Goal: Task Accomplishment & Management: Complete application form

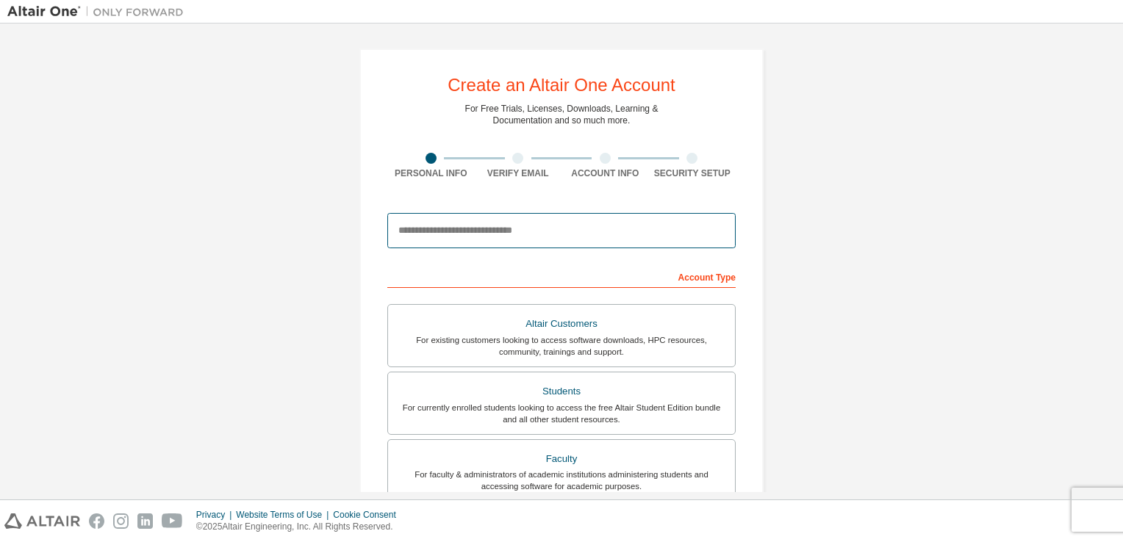
click at [491, 236] on input "email" at bounding box center [561, 230] width 348 height 35
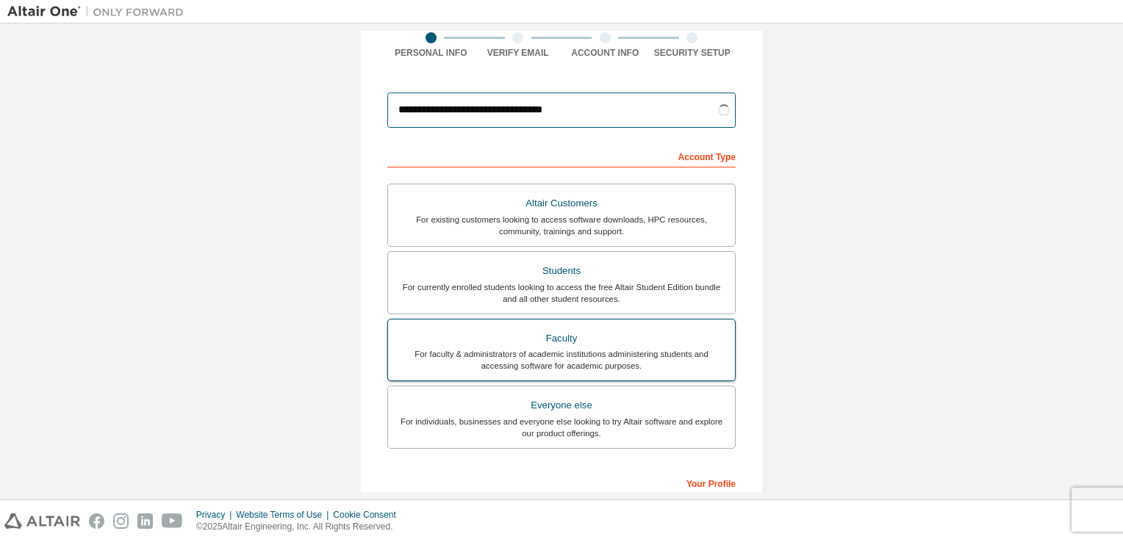
scroll to position [147, 0]
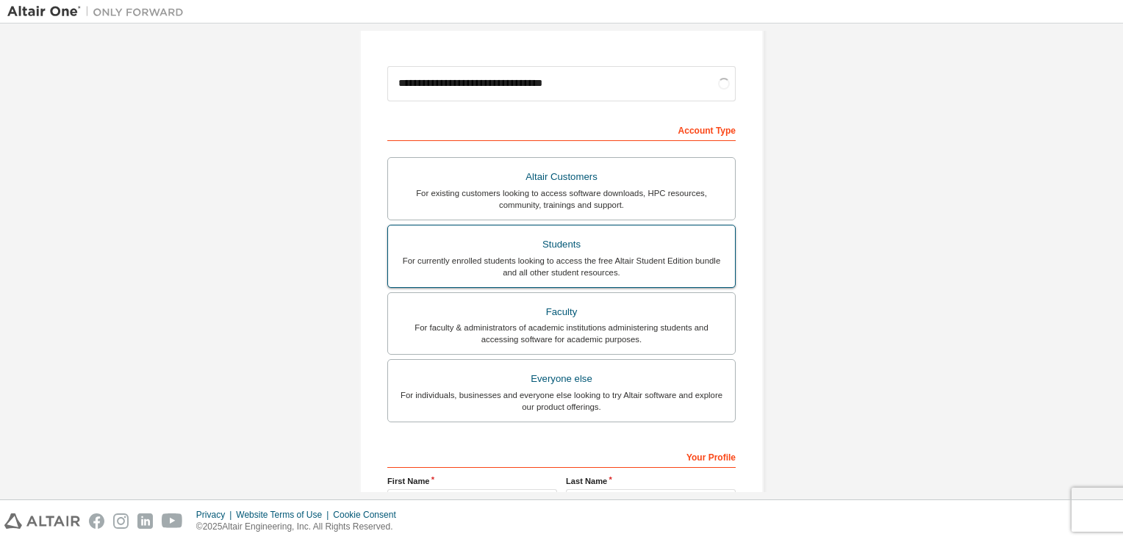
click at [524, 259] on div "For currently enrolled students looking to access the free Altair Student Editi…" at bounding box center [561, 267] width 329 height 24
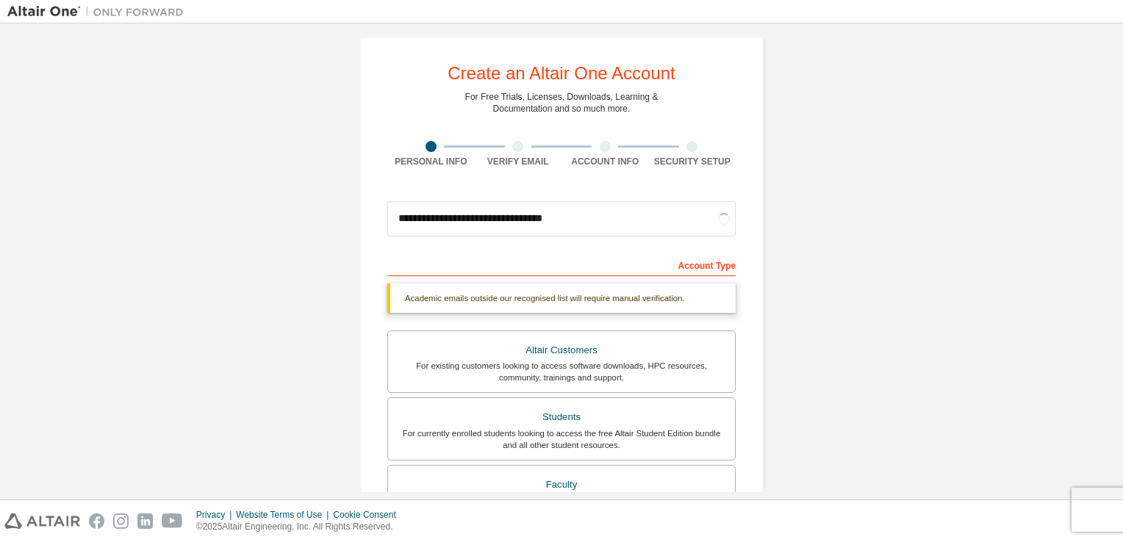
scroll to position [0, 0]
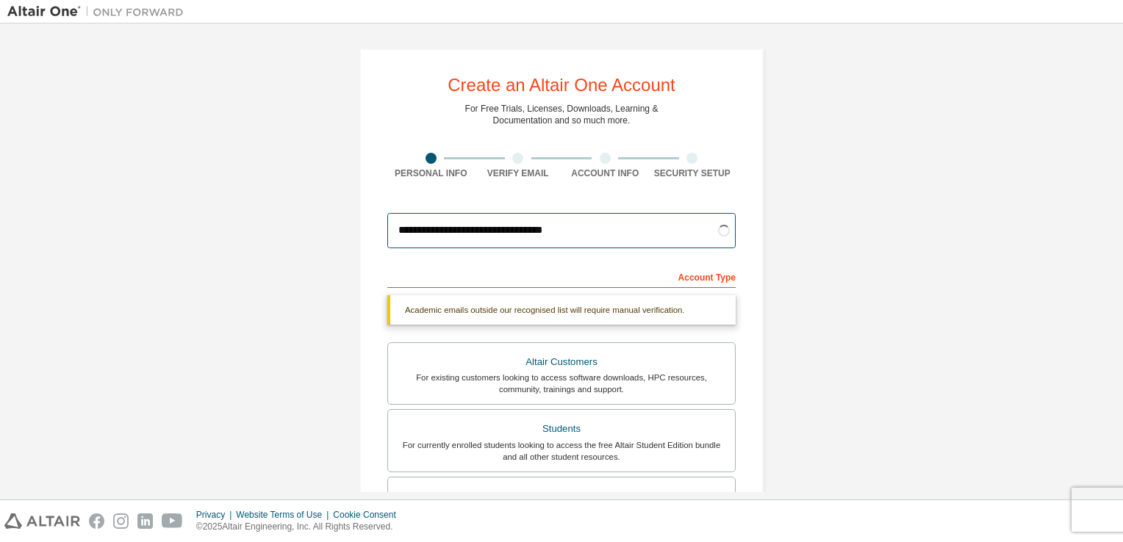
click at [722, 237] on input "**********" at bounding box center [561, 230] width 348 height 35
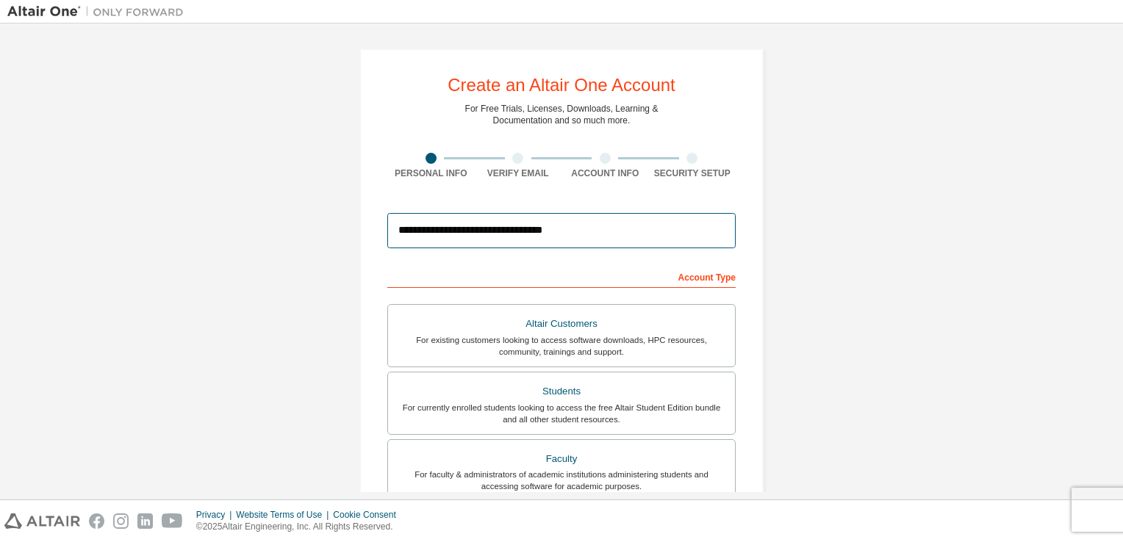
click at [658, 220] on input "**********" at bounding box center [561, 230] width 348 height 35
click at [523, 236] on input "**********" at bounding box center [561, 230] width 348 height 35
type input "**********"
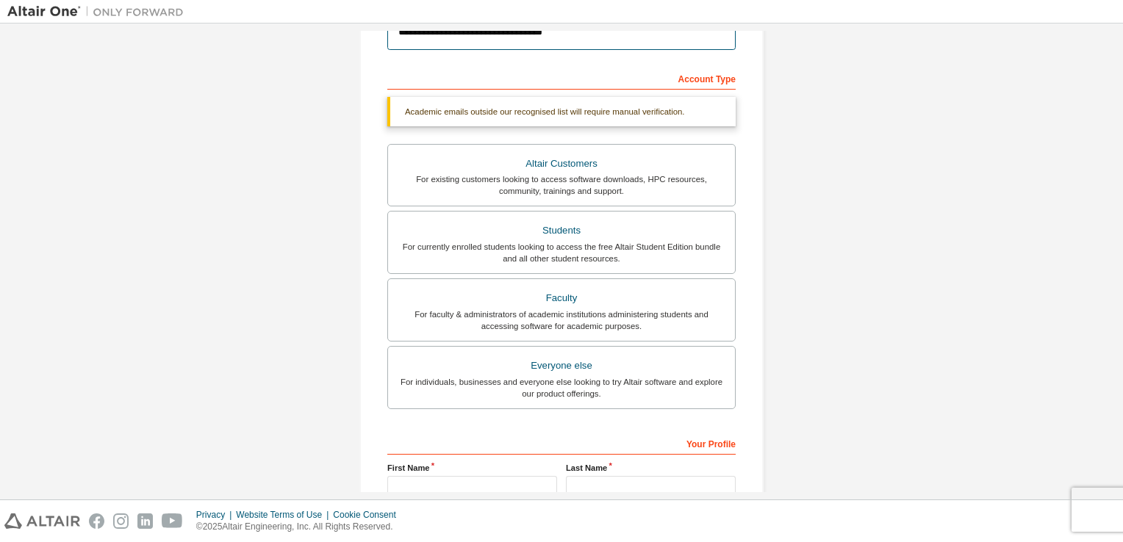
scroll to position [351, 0]
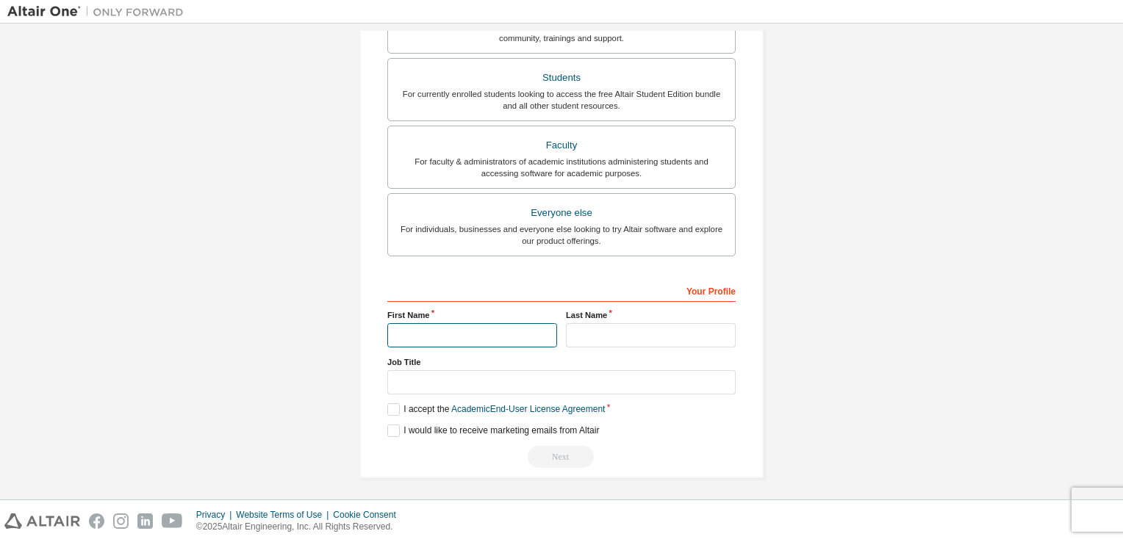
click at [474, 332] on input "text" at bounding box center [472, 335] width 170 height 24
type input "******"
click at [594, 343] on input "text" at bounding box center [651, 335] width 170 height 24
type input "******"
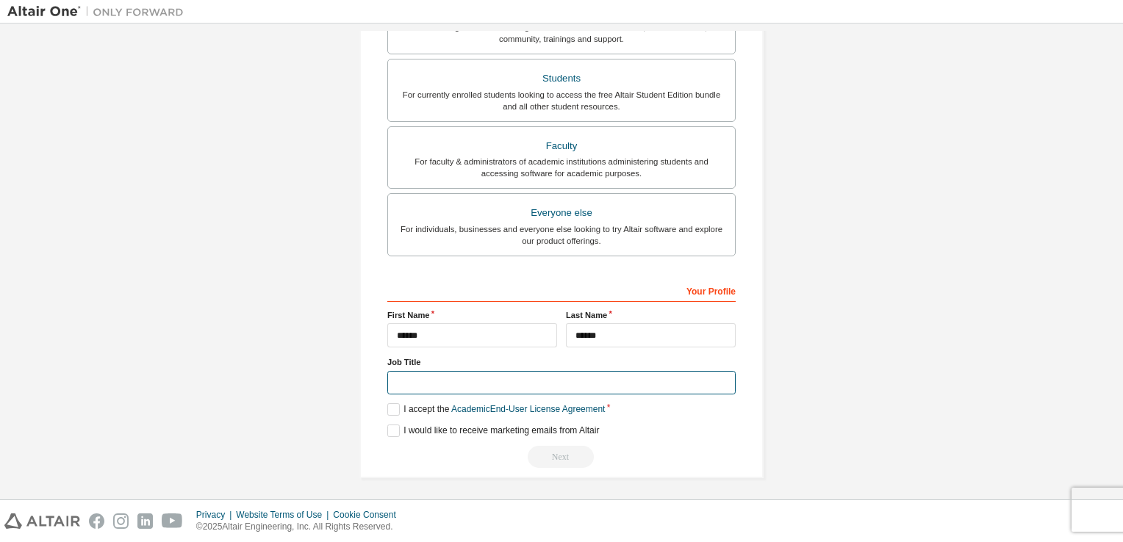
click at [475, 386] on input "text" at bounding box center [561, 383] width 348 height 24
click at [516, 405] on link "Academic End-User License Agreement" at bounding box center [528, 409] width 154 height 10
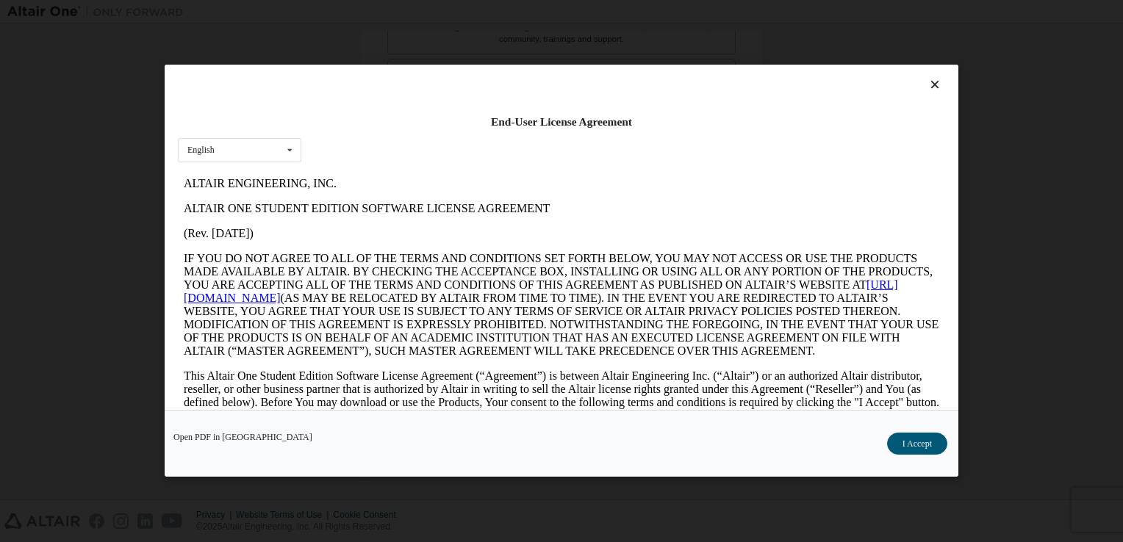
scroll to position [0, 0]
click at [927, 93] on div at bounding box center [561, 88] width 767 height 21
click at [929, 83] on icon at bounding box center [934, 85] width 15 height 13
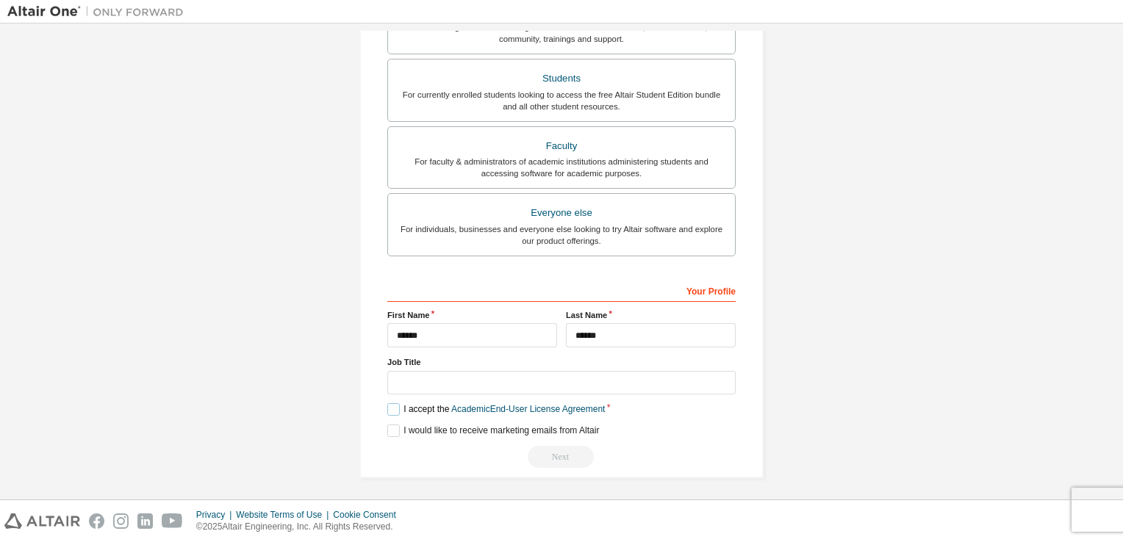
click at [389, 404] on label "I accept the Academic End-User License Agreement" at bounding box center [495, 409] width 217 height 12
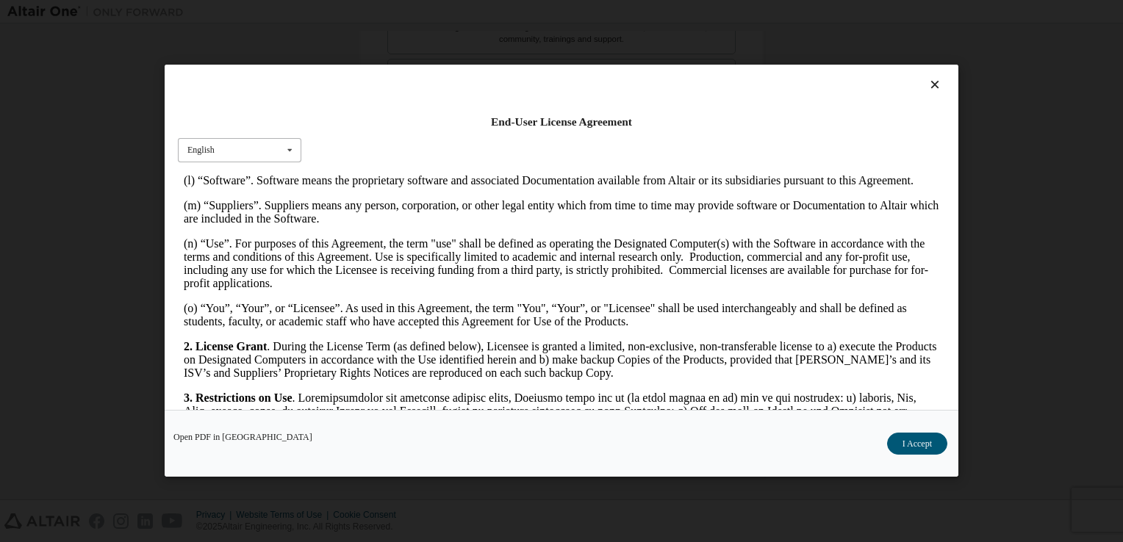
scroll to position [735, 0]
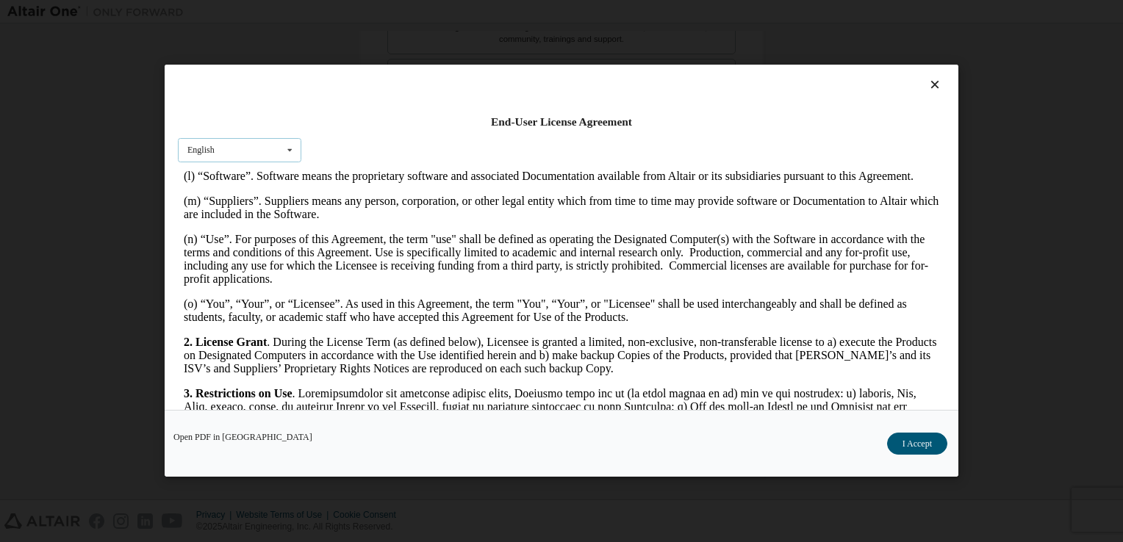
click at [225, 149] on div "English English" at bounding box center [239, 150] width 123 height 24
click at [406, 145] on div "End-User License Agreement English English" at bounding box center [561, 237] width 793 height 345
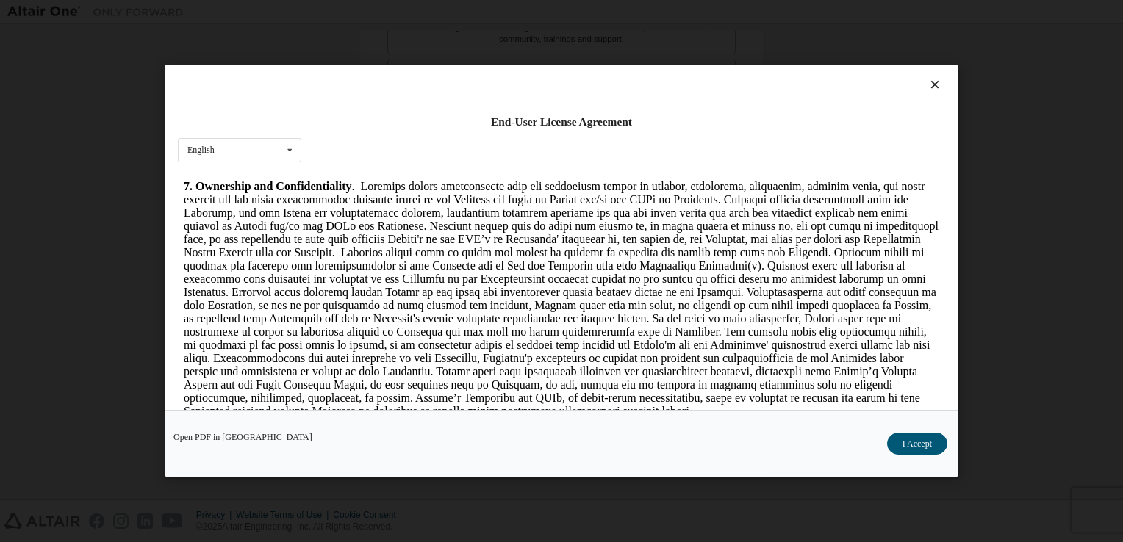
scroll to position [1616, 0]
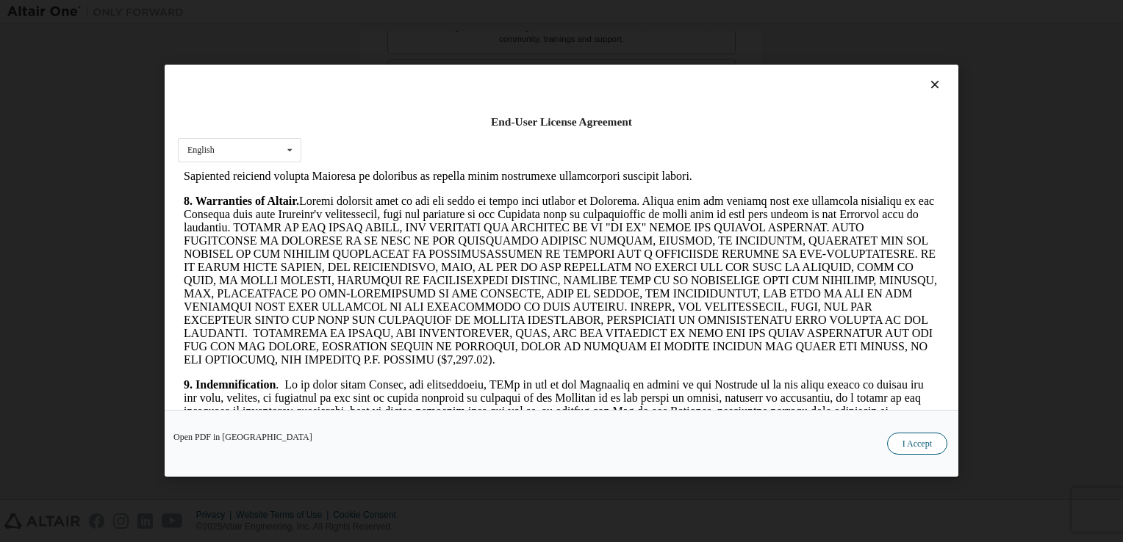
click at [902, 446] on button "I Accept" at bounding box center [917, 444] width 60 height 22
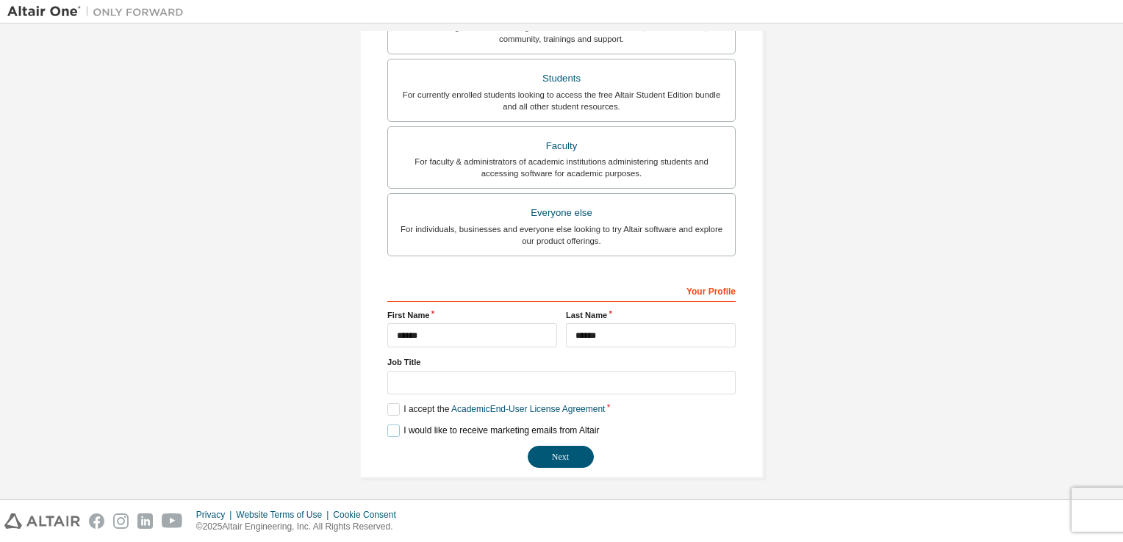
drag, startPoint x: 391, startPoint y: 429, endPoint x: 410, endPoint y: 431, distance: 19.2
click at [391, 430] on label "I would like to receive marketing emails from Altair" at bounding box center [493, 431] width 212 height 12
click at [467, 375] on input "text" at bounding box center [561, 383] width 348 height 24
click at [549, 460] on button "Next" at bounding box center [561, 457] width 66 height 22
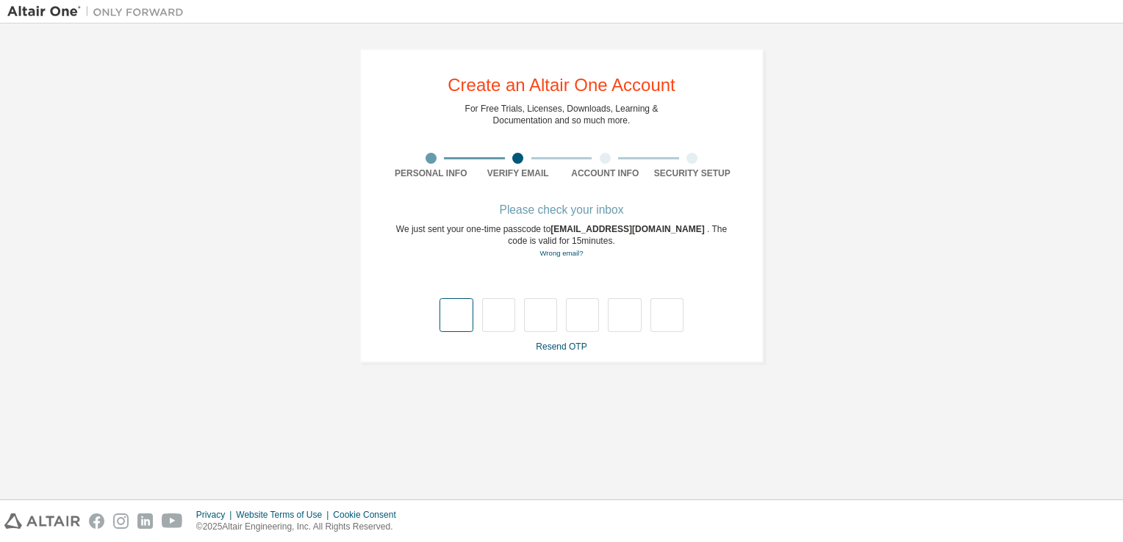
click at [447, 310] on input "text" at bounding box center [455, 315] width 33 height 34
click at [484, 274] on div at bounding box center [561, 300] width 348 height 64
type input "*"
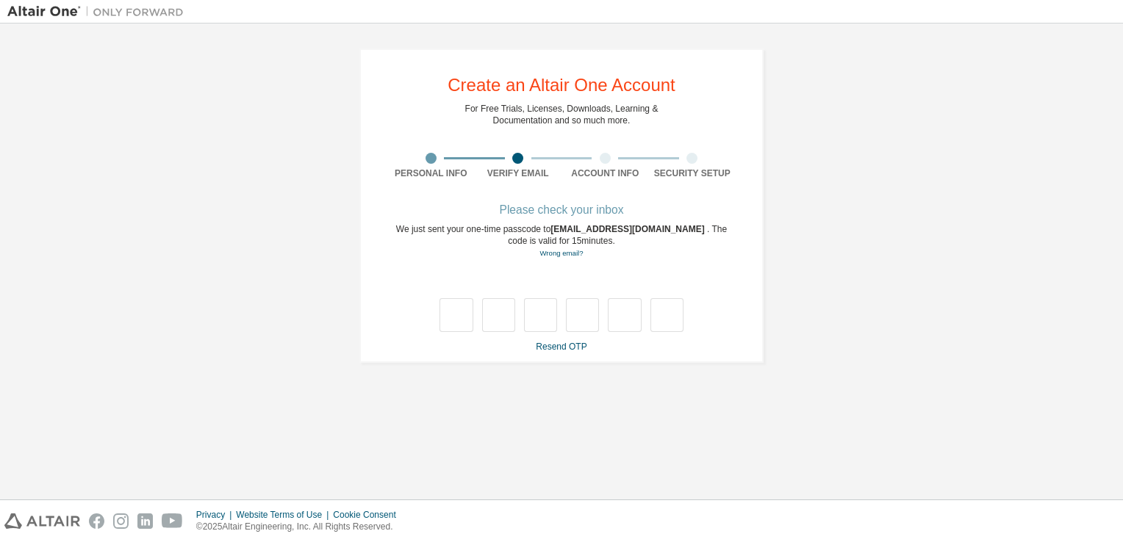
type input "*"
click at [462, 311] on input "text" at bounding box center [455, 315] width 33 height 34
type input "*"
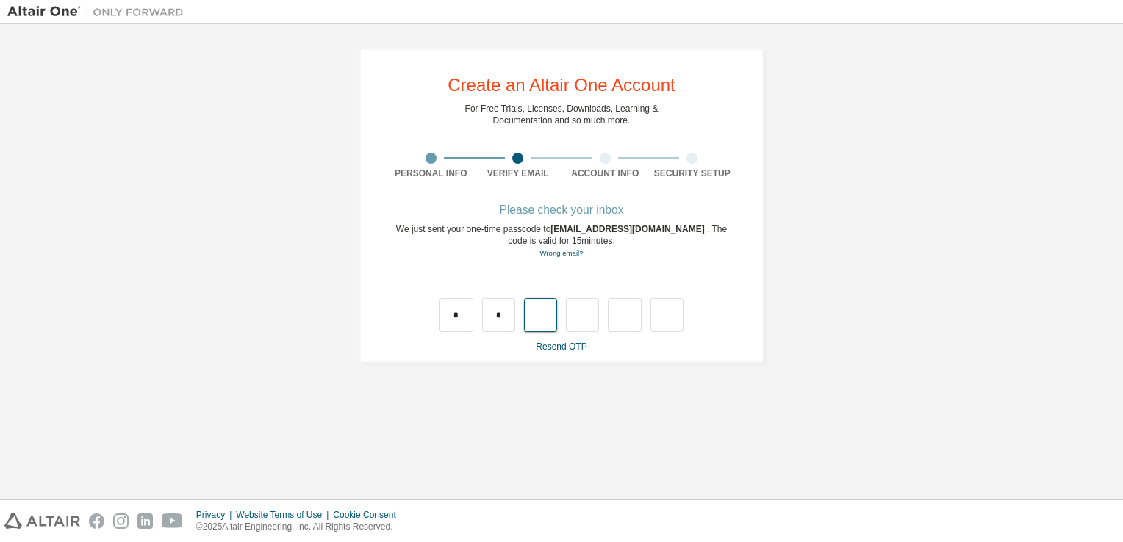
type input "*"
click at [464, 307] on input "text" at bounding box center [455, 315] width 33 height 34
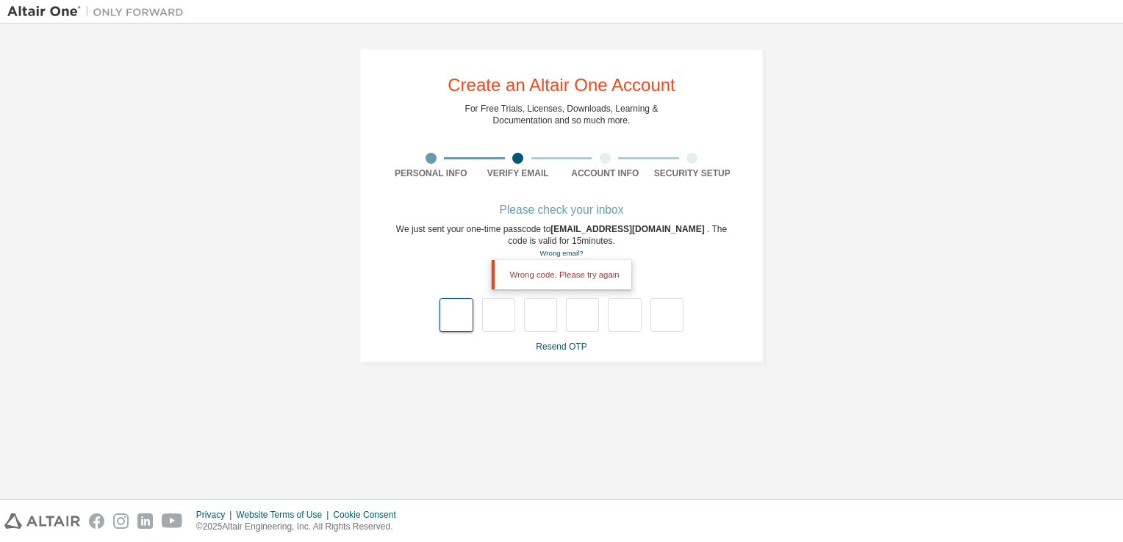
type input "*"
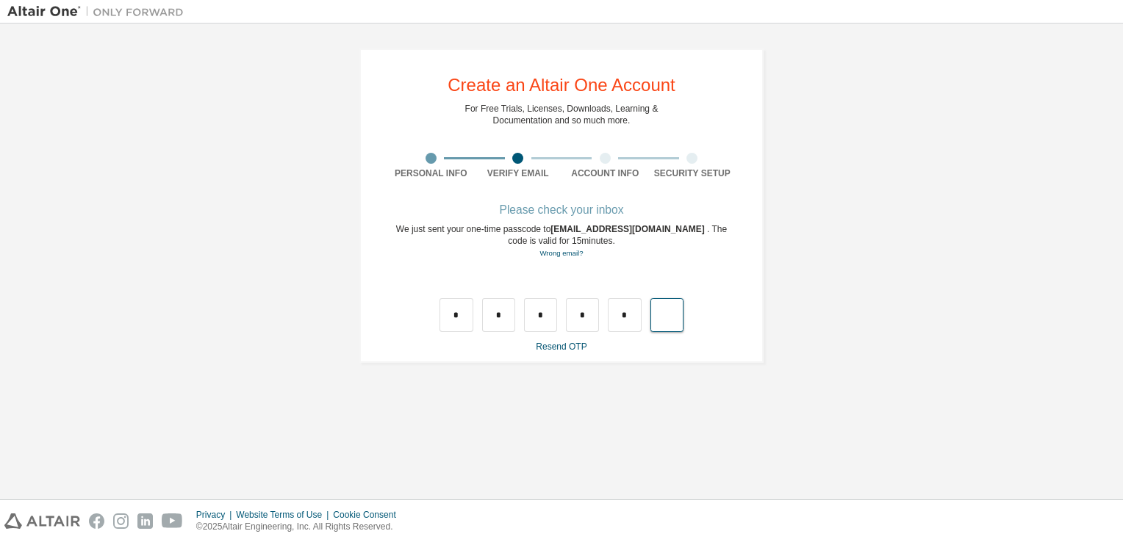
type input "*"
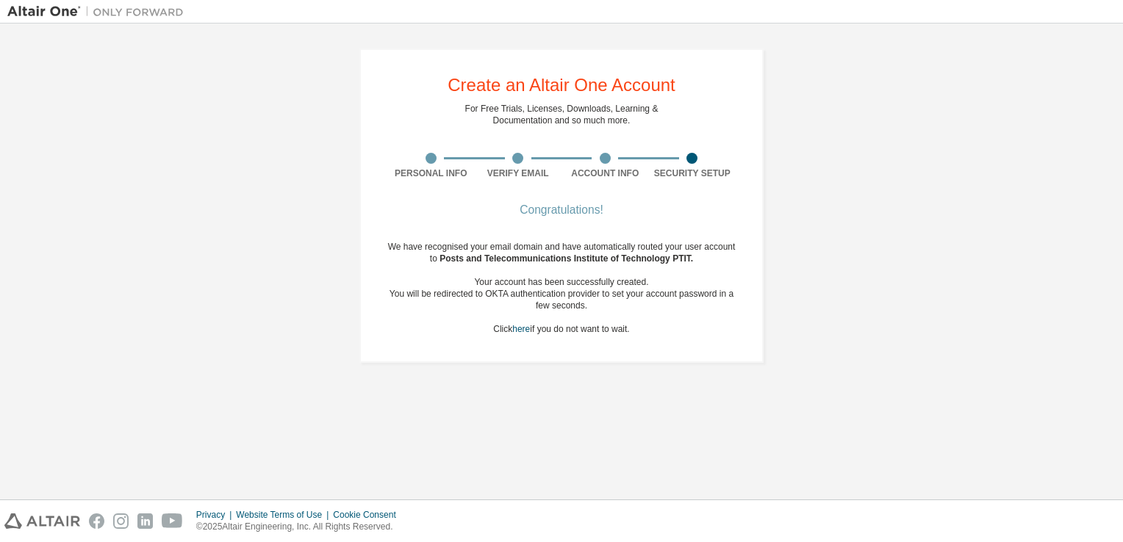
click at [530, 275] on div "We have recognised your email domain and have automatically routed your user ac…" at bounding box center [561, 288] width 348 height 94
click at [509, 254] on span "Posts and Telecommunications Institute of Technology PTIT ." at bounding box center [565, 258] width 253 height 10
click at [610, 270] on div "We have recognised your email domain and have automatically routed your user ac…" at bounding box center [561, 288] width 348 height 94
click at [617, 299] on div "You will be redirected to OKTA authentication provider to set your account pass…" at bounding box center [561, 300] width 348 height 24
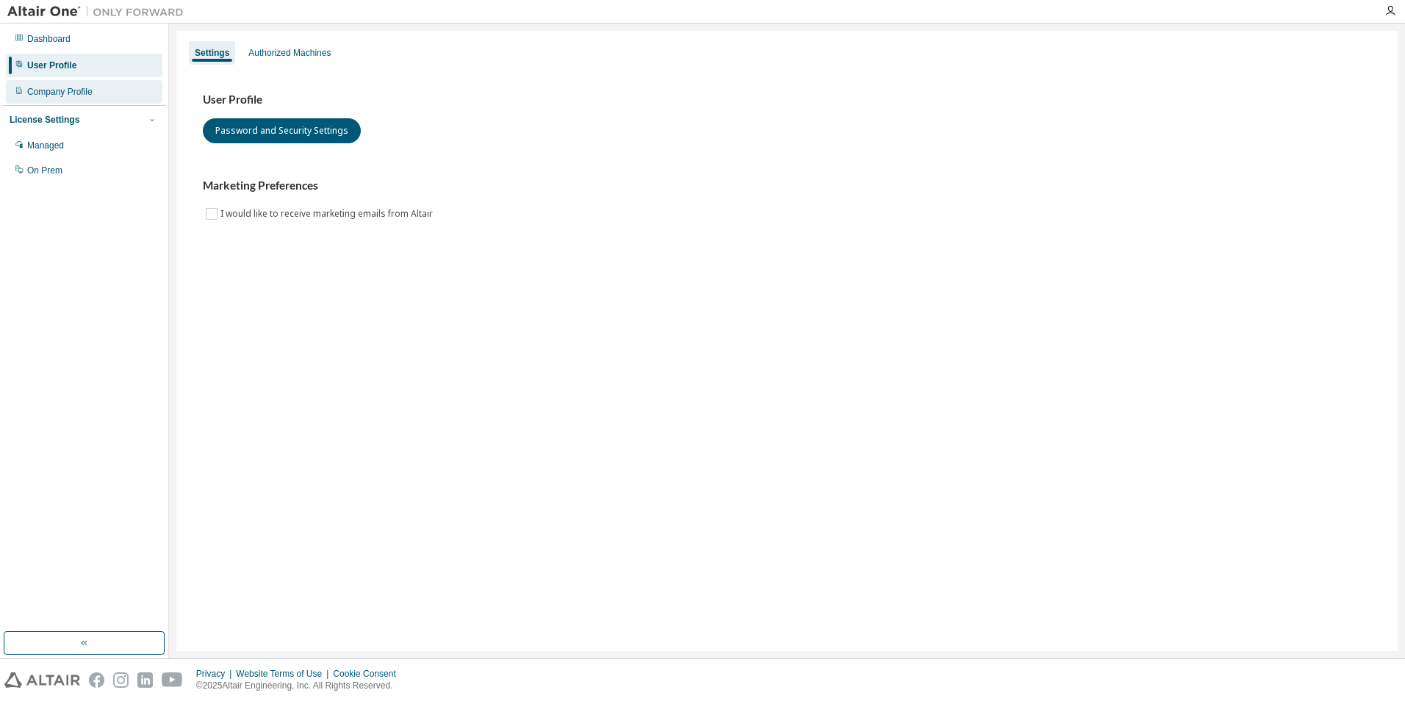
click at [73, 90] on div "Company Profile" at bounding box center [59, 92] width 65 height 12
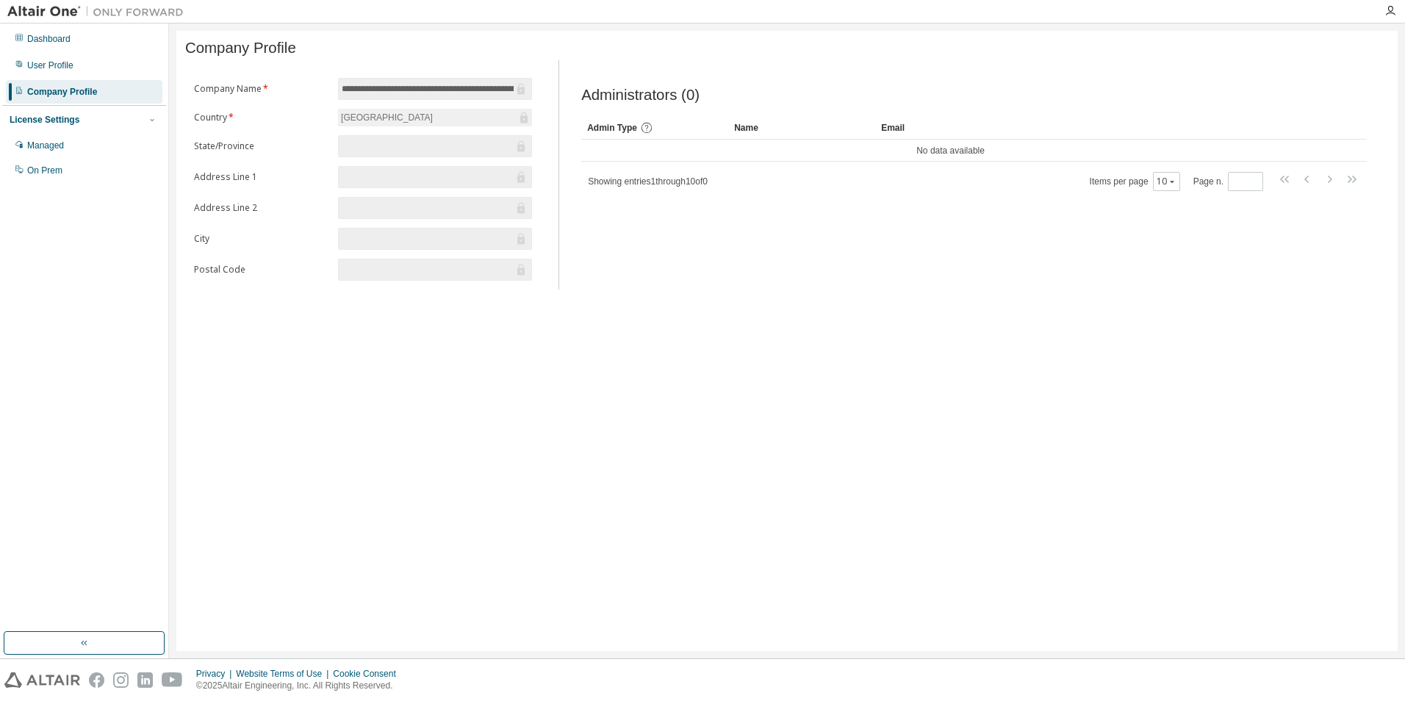
click at [406, 94] on input "**********" at bounding box center [428, 89] width 172 height 15
click at [58, 140] on div "Managed" at bounding box center [84, 146] width 156 height 24
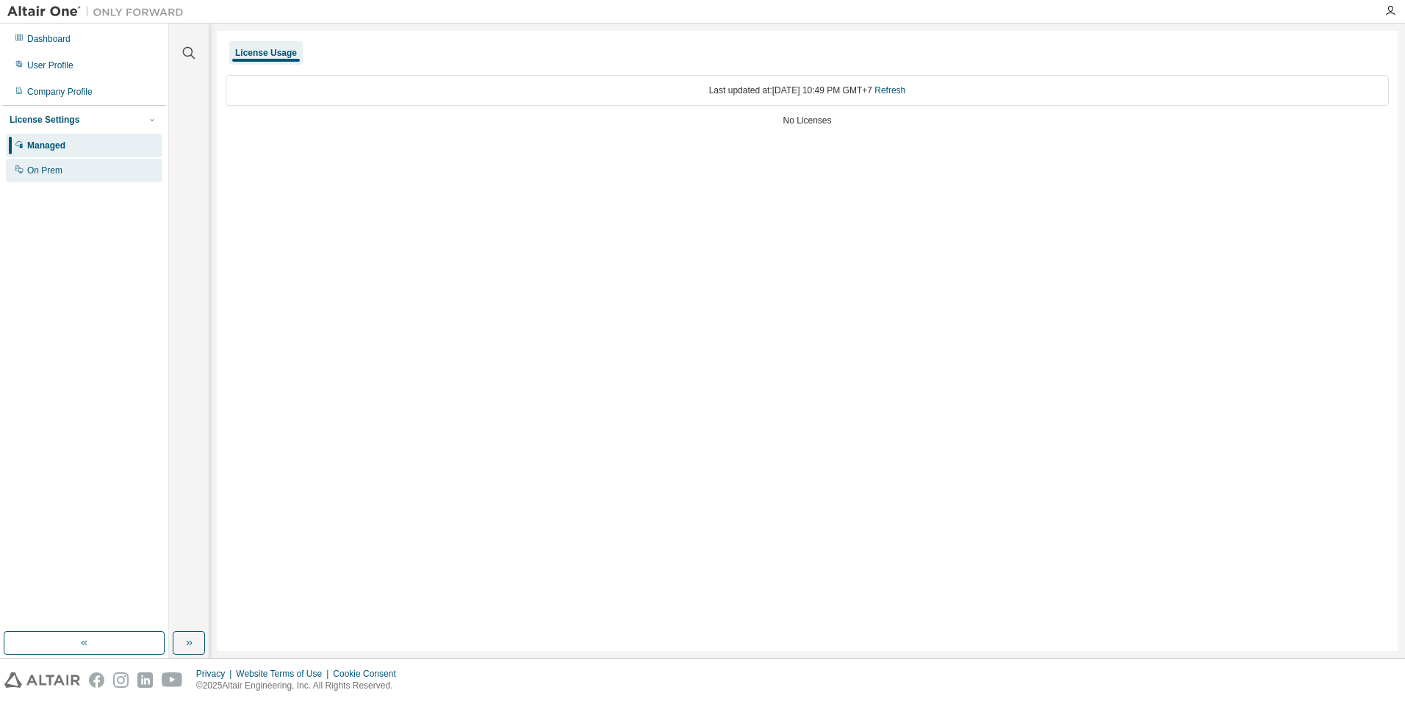
click at [57, 163] on div "On Prem" at bounding box center [84, 171] width 156 height 24
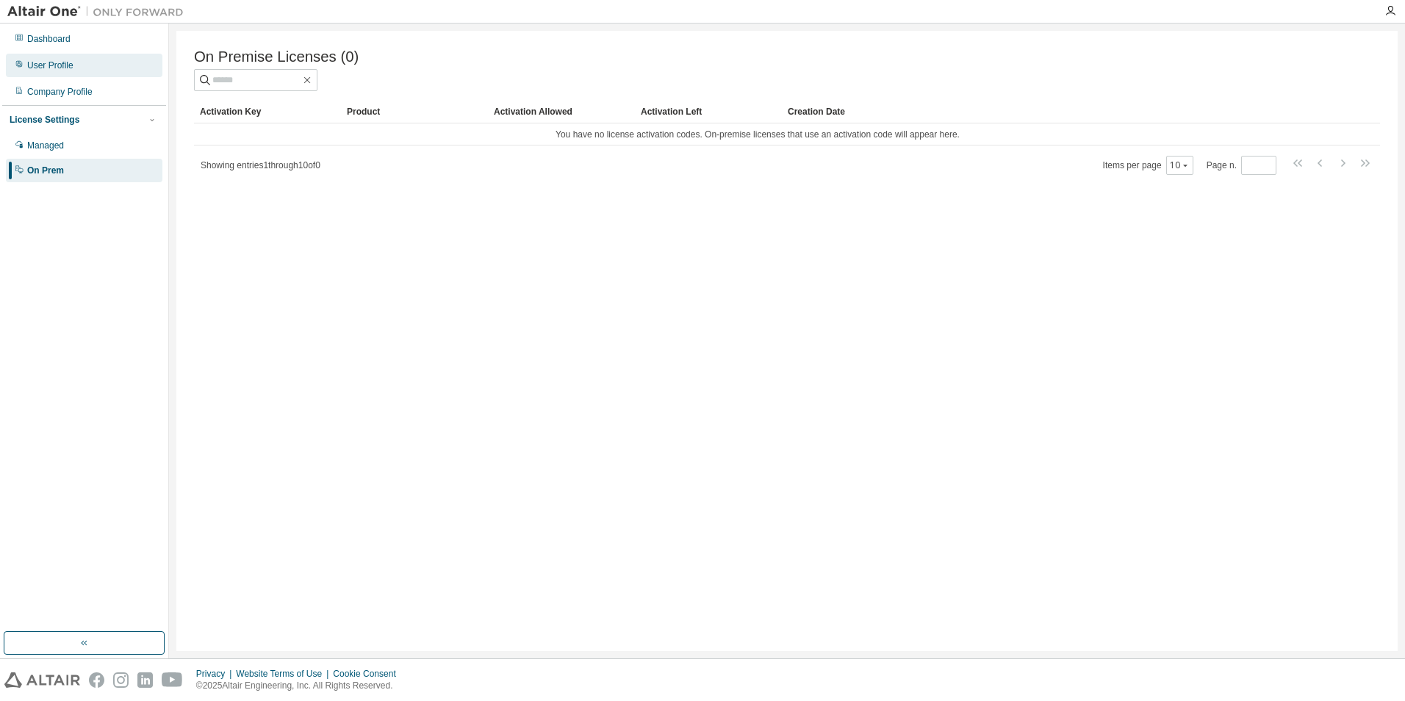
click at [65, 74] on div "User Profile" at bounding box center [84, 66] width 156 height 24
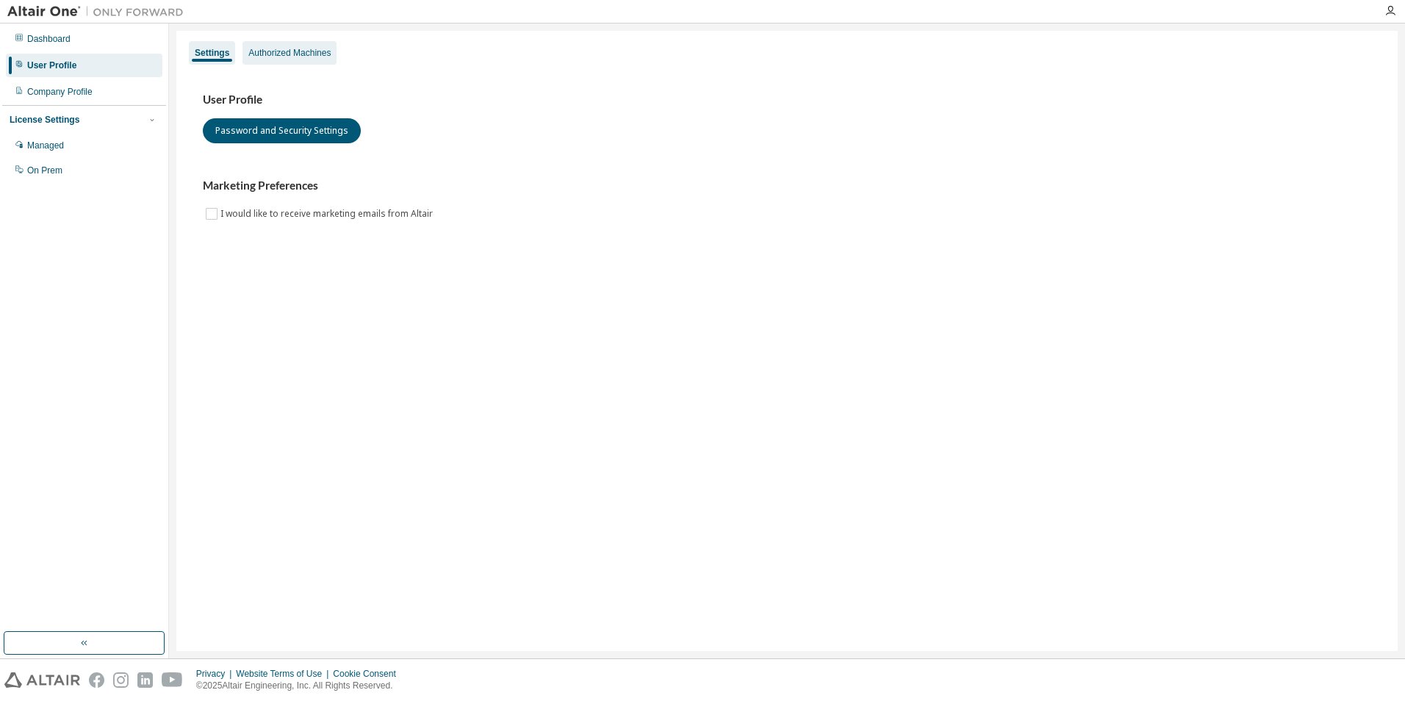
click at [288, 54] on div "Authorized Machines" at bounding box center [289, 53] width 82 height 12
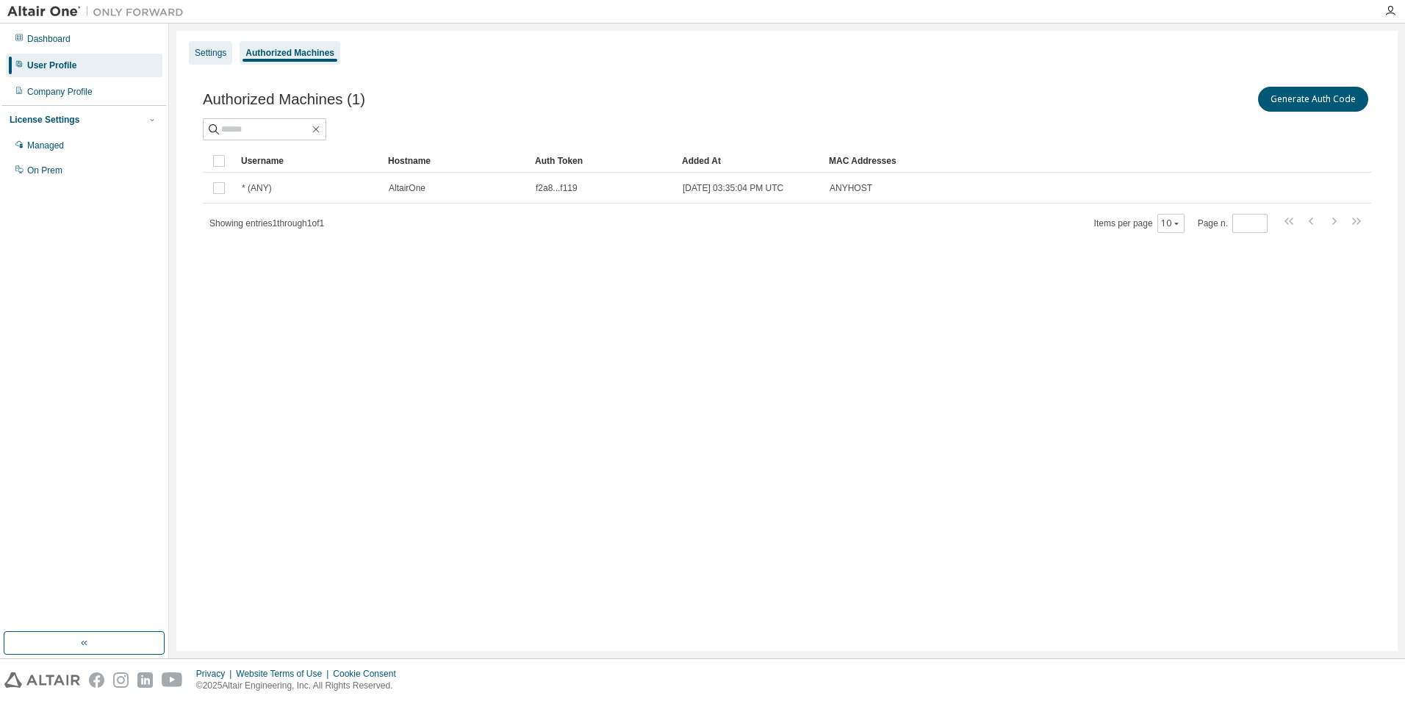
click at [208, 46] on div "Settings" at bounding box center [210, 53] width 43 height 24
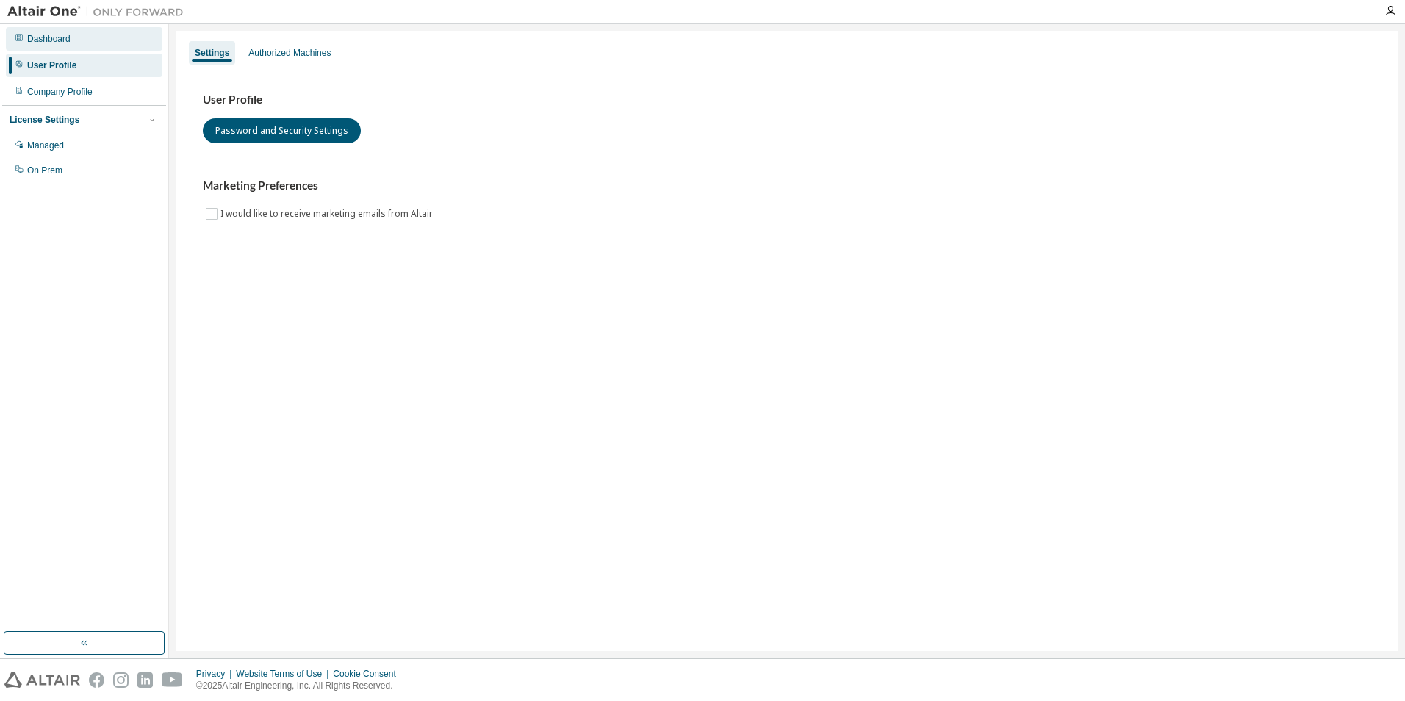
click at [86, 43] on div "Dashboard" at bounding box center [84, 39] width 156 height 24
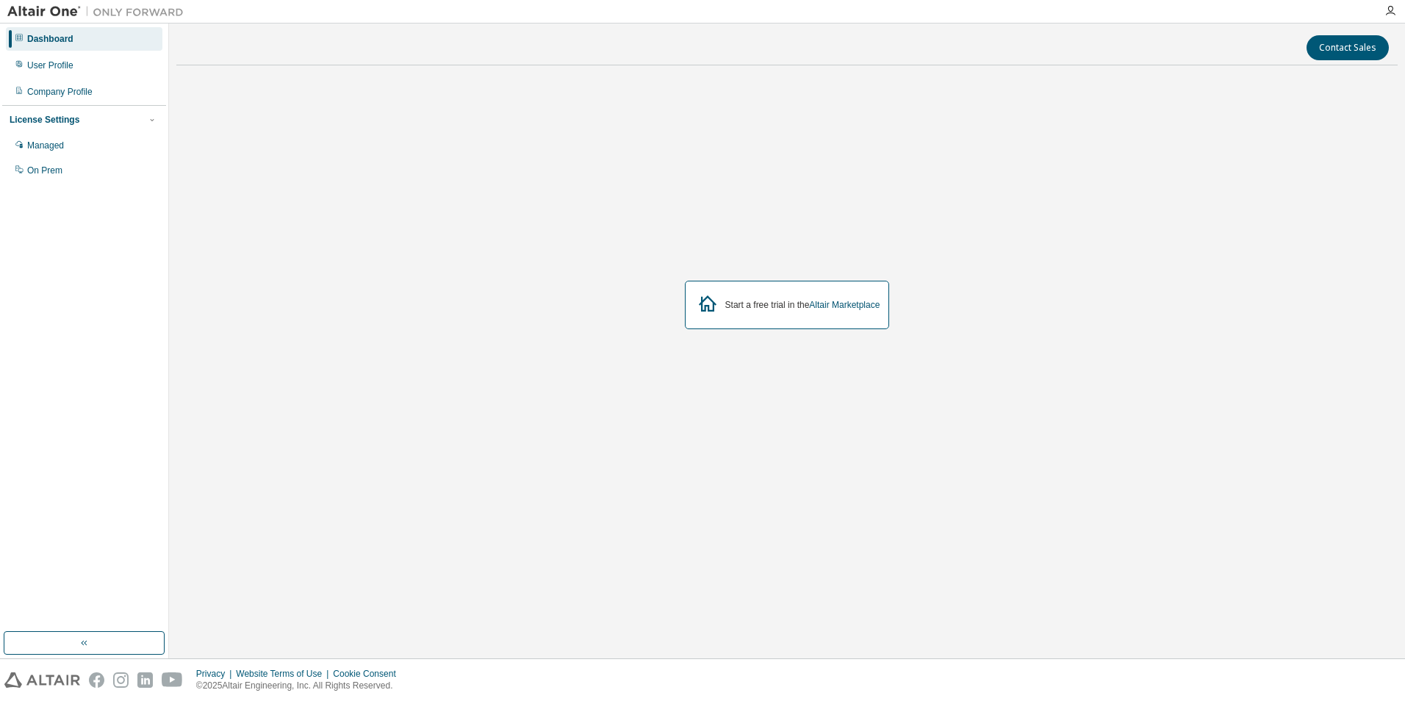
click at [719, 309] on icon at bounding box center [707, 303] width 26 height 26
drag, startPoint x: 702, startPoint y: 306, endPoint x: 840, endPoint y: 303, distance: 138.2
click at [703, 306] on icon at bounding box center [707, 303] width 26 height 26
click at [857, 308] on link "Altair Marketplace" at bounding box center [844, 305] width 71 height 10
click at [829, 306] on link "Altair Marketplace" at bounding box center [844, 305] width 71 height 10
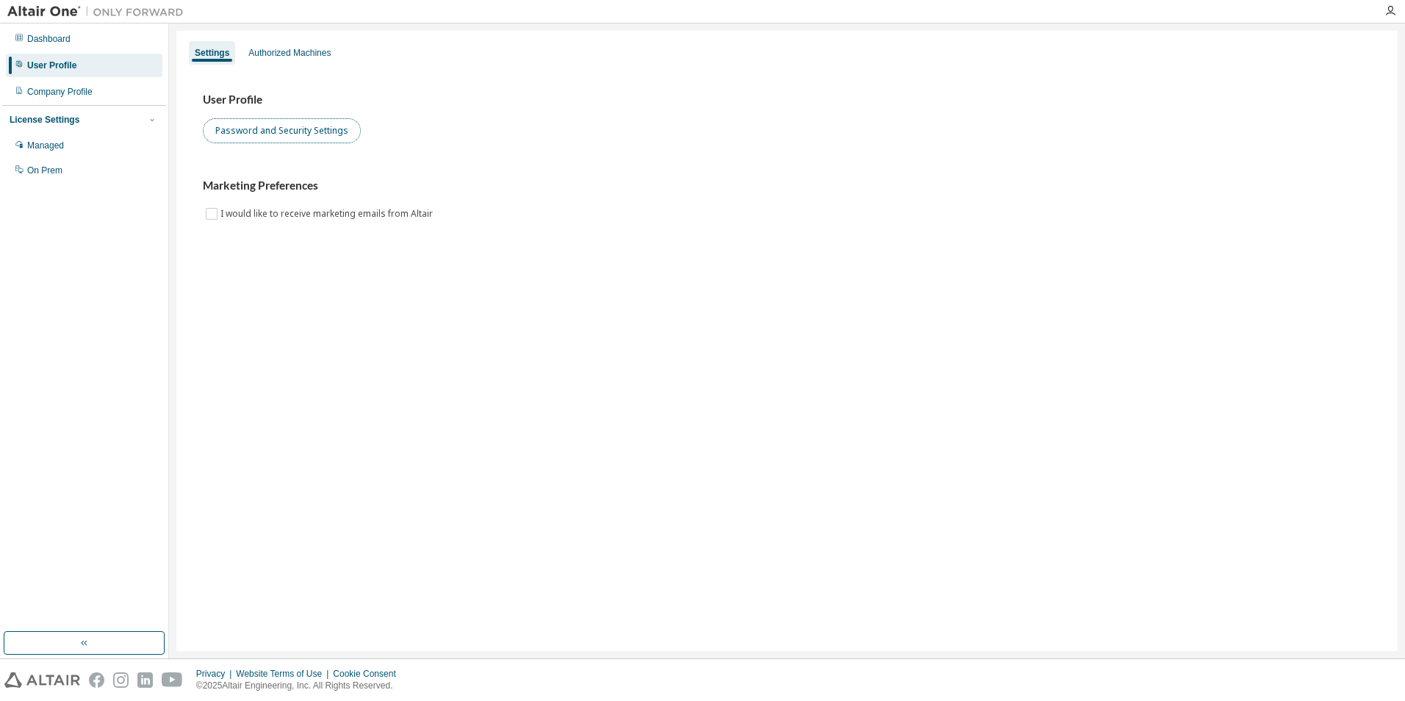
click at [320, 136] on button "Password and Security Settings" at bounding box center [282, 130] width 158 height 25
click at [73, 44] on div "Dashboard" at bounding box center [84, 39] width 156 height 24
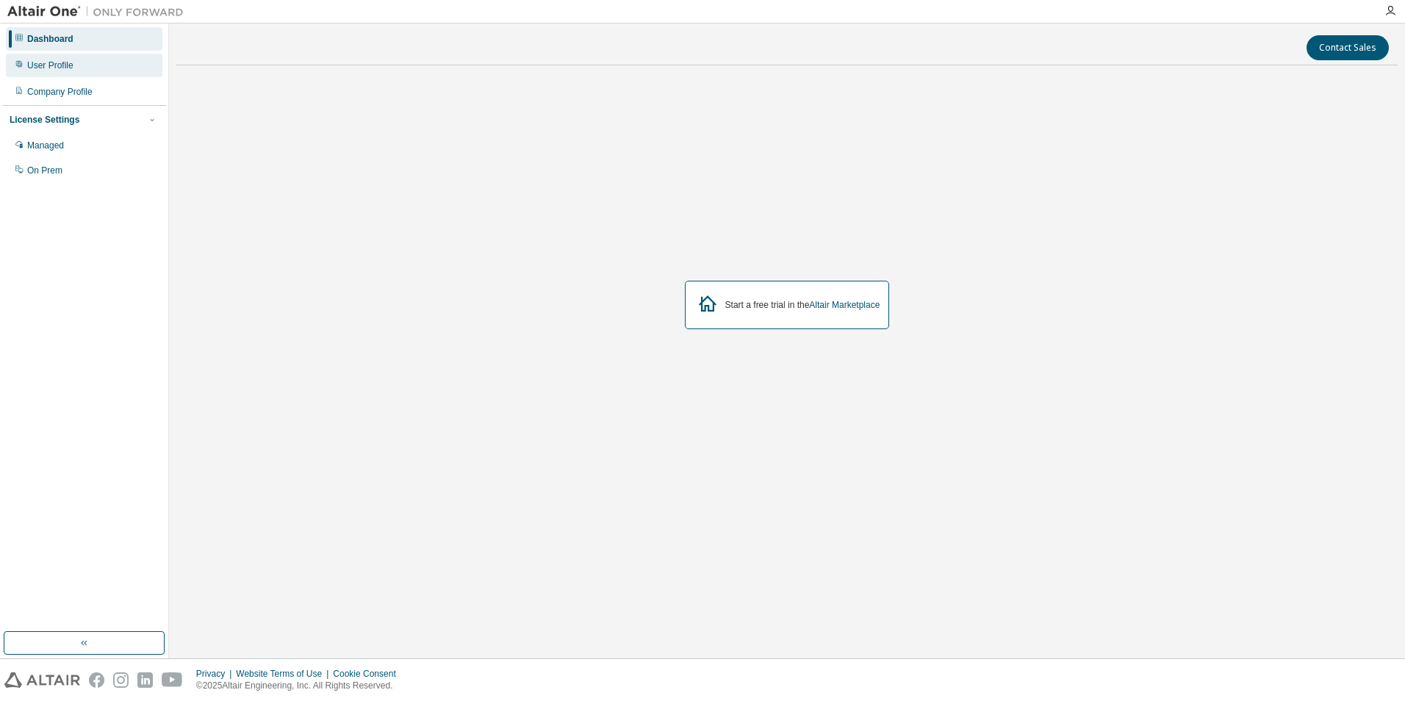
click at [123, 57] on div "User Profile" at bounding box center [84, 66] width 156 height 24
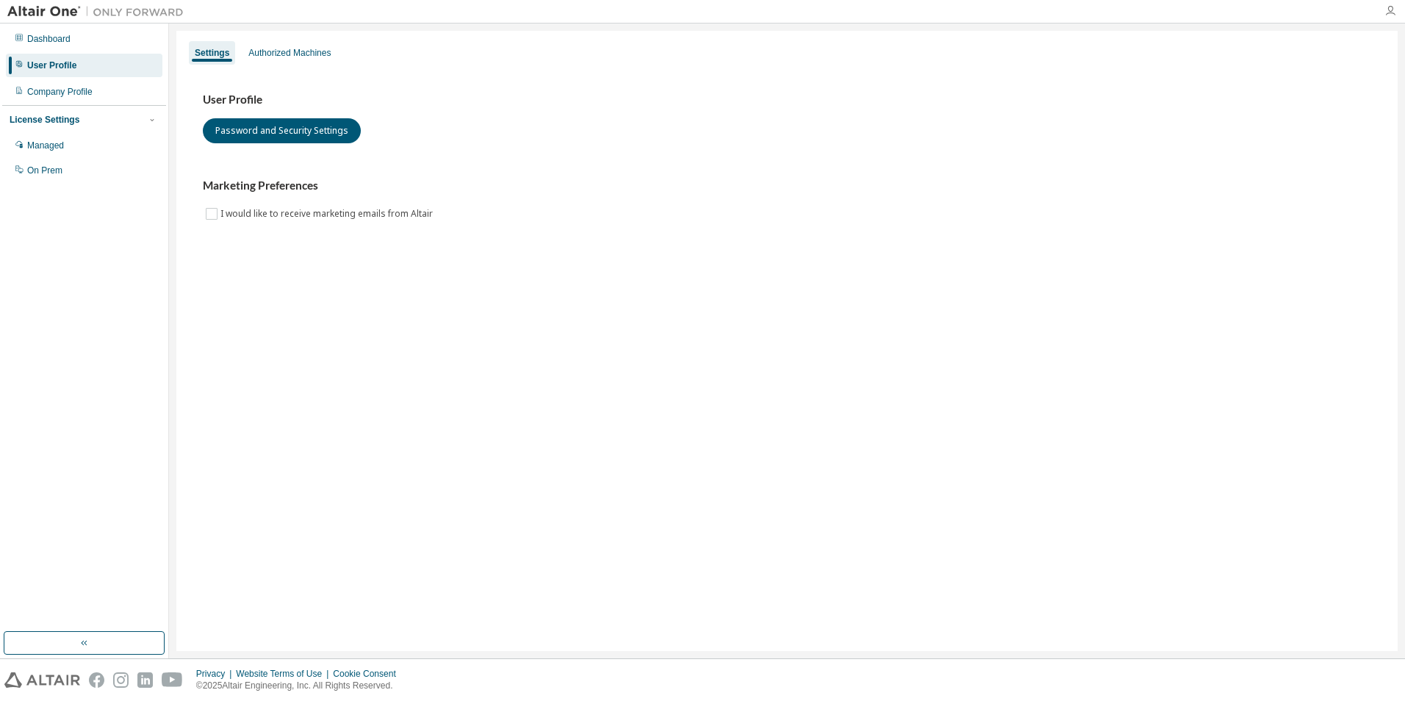
click at [1395, 14] on icon "button" at bounding box center [1390, 11] width 12 height 12
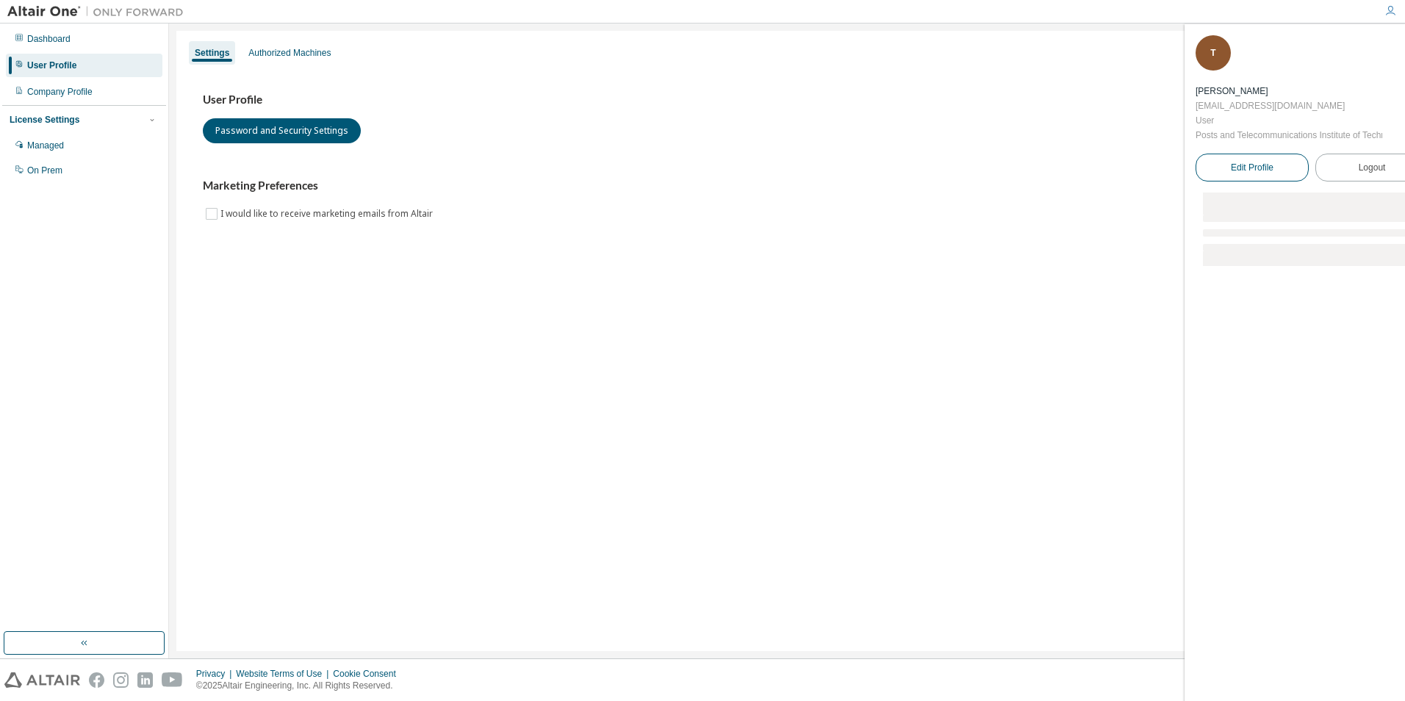
click at [1267, 168] on span "Edit Profile" at bounding box center [1252, 168] width 43 height 12
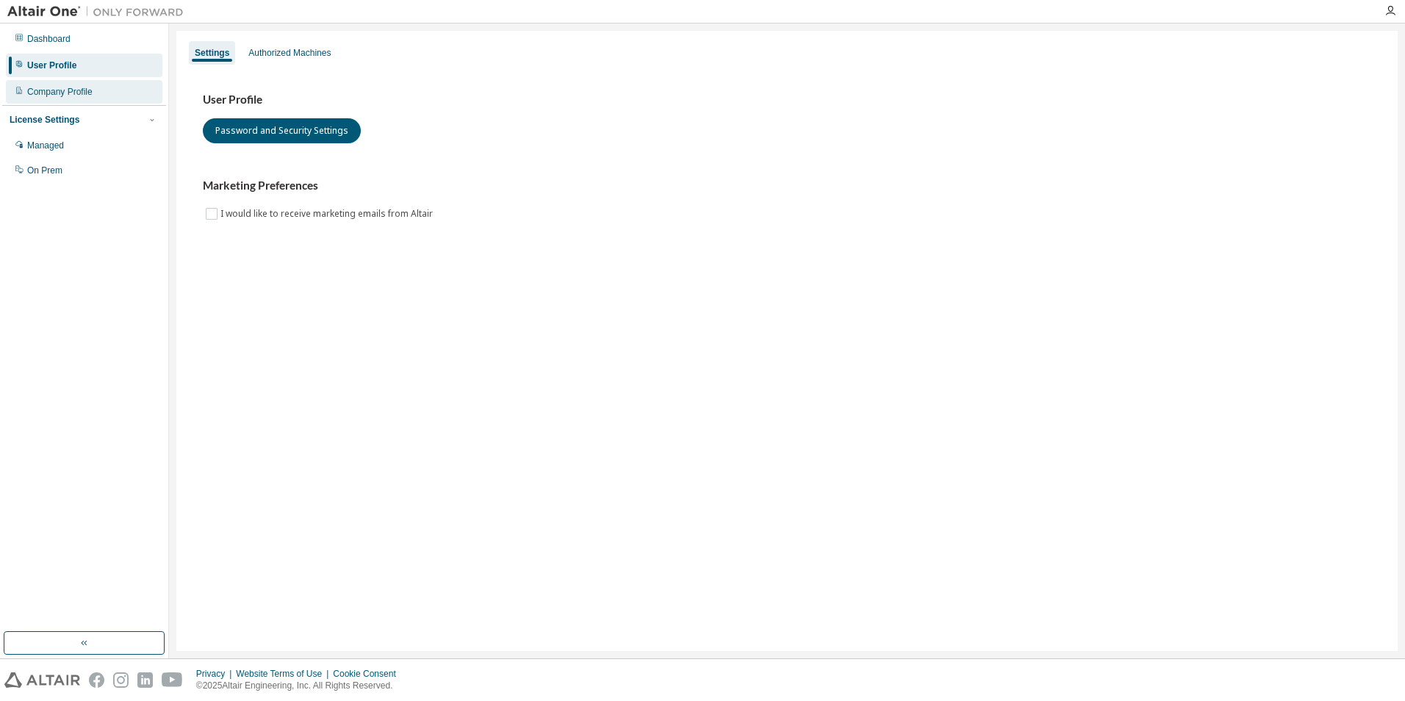
click at [100, 85] on div "Company Profile" at bounding box center [84, 92] width 156 height 24
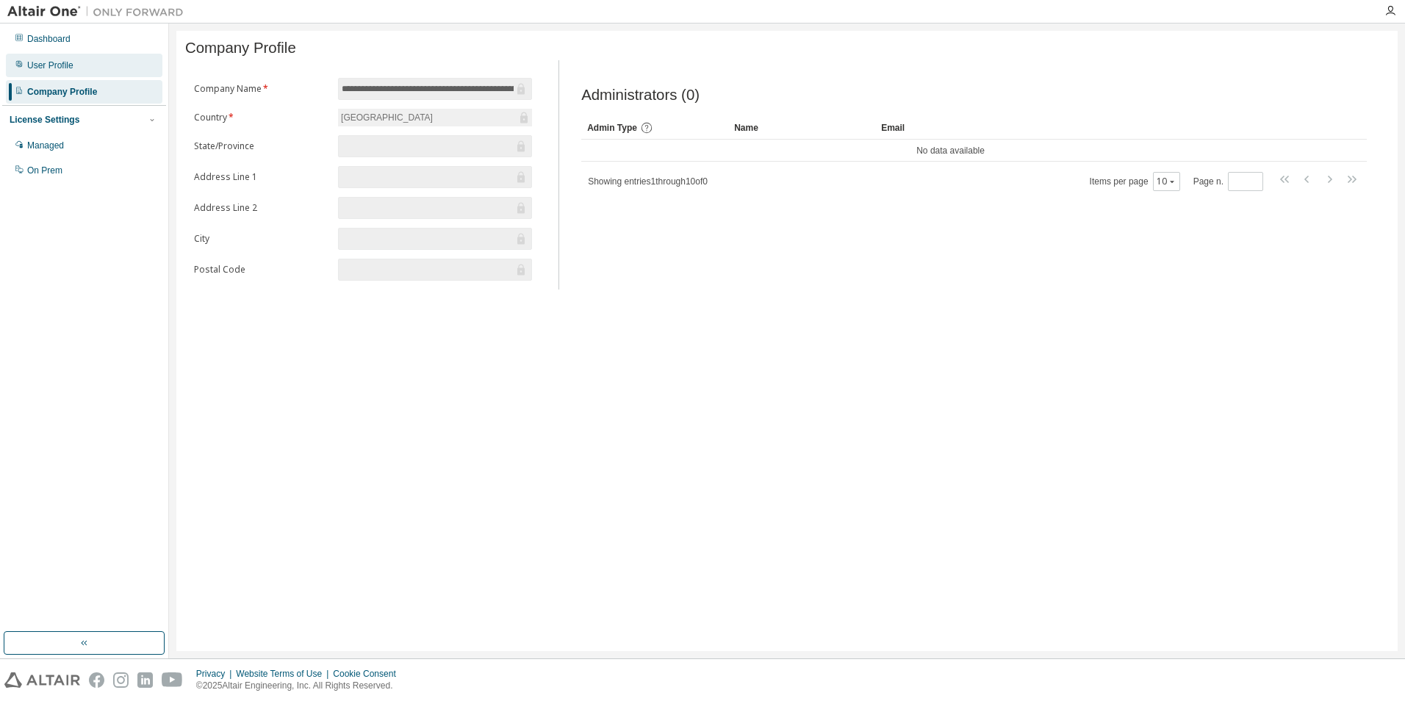
click at [98, 67] on div "User Profile" at bounding box center [84, 66] width 156 height 24
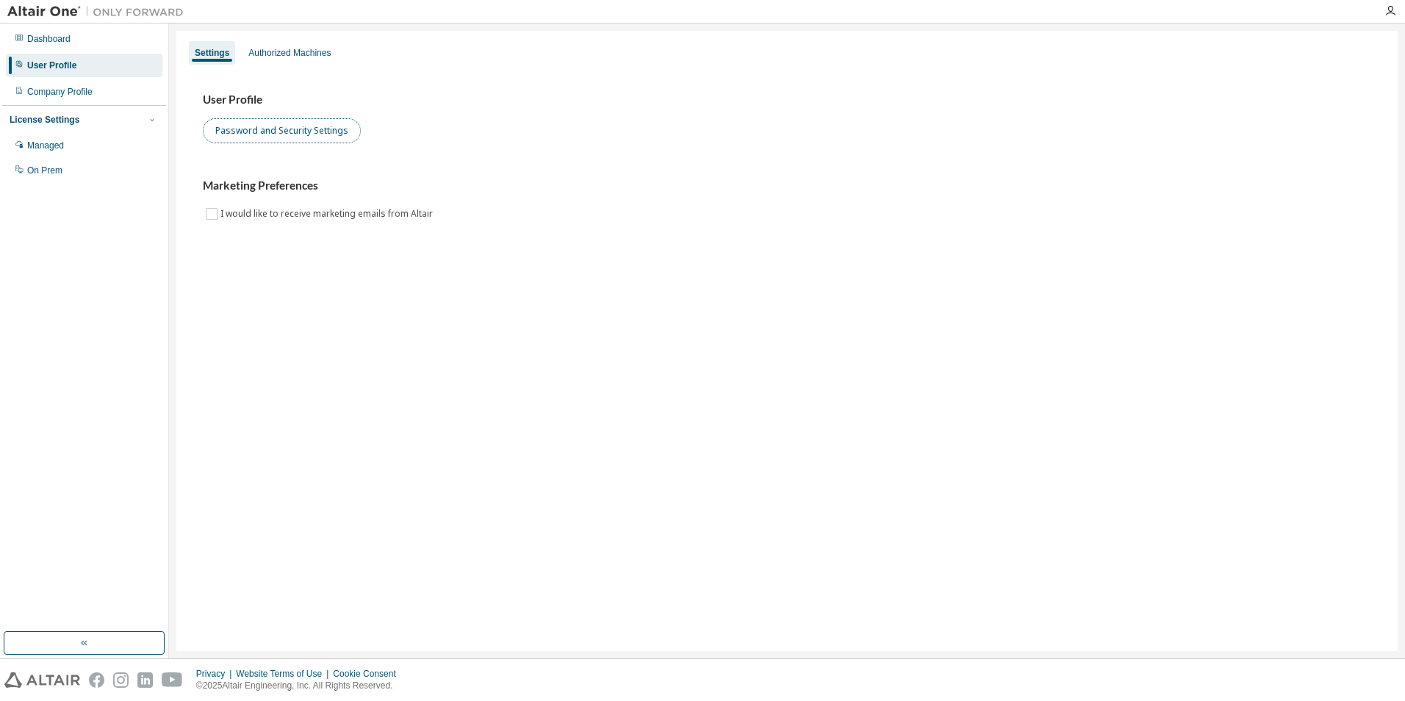
click at [270, 137] on button "Password and Security Settings" at bounding box center [282, 130] width 158 height 25
